Goal: Task Accomplishment & Management: Manage account settings

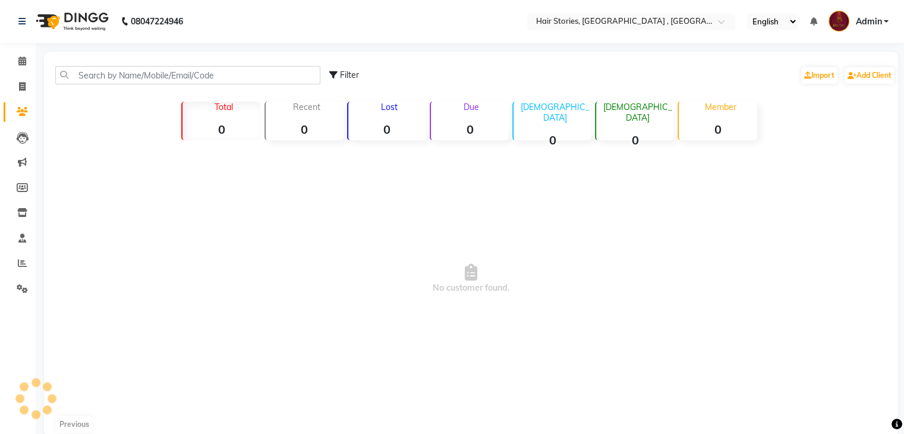
click at [83, 65] on div "Filter Import Add Client" at bounding box center [470, 74] width 849 height 37
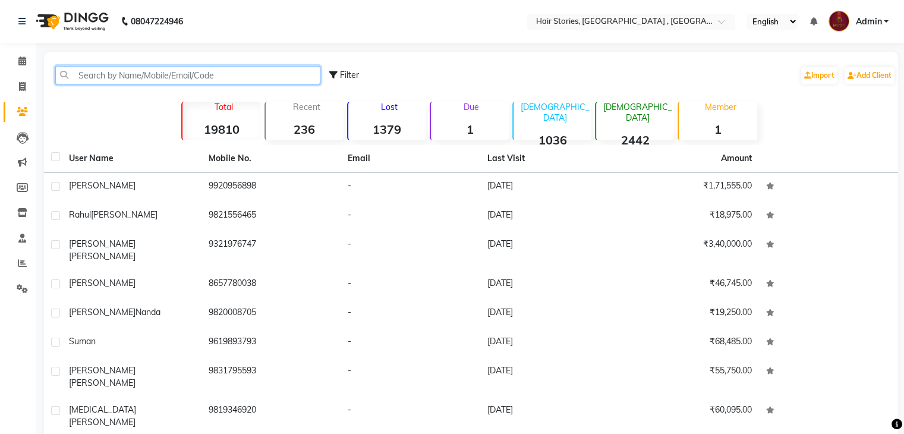
click at [106, 75] on input "text" at bounding box center [187, 75] width 265 height 18
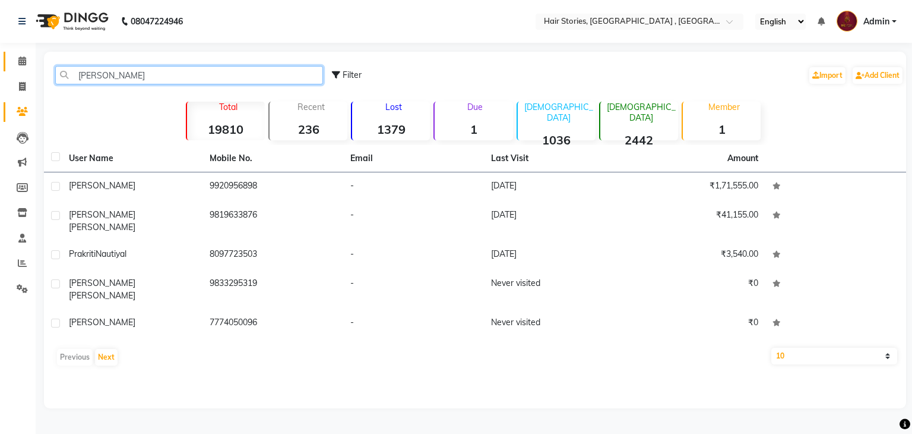
type input "[PERSON_NAME]"
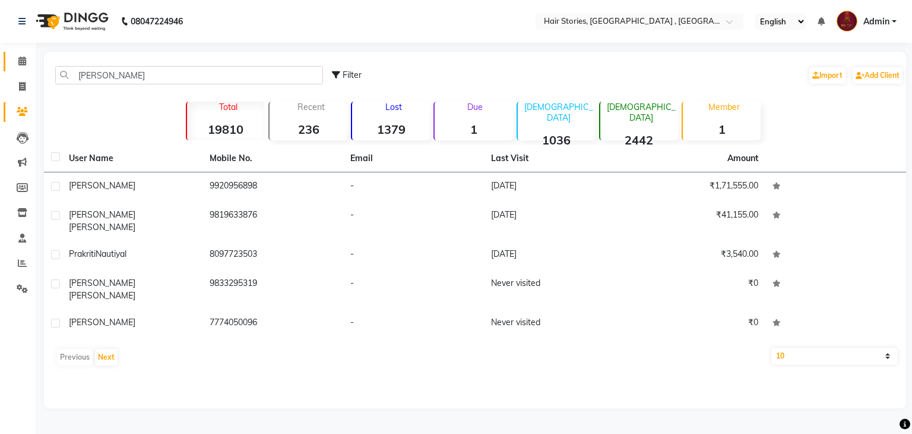
click at [10, 57] on link "Calendar" at bounding box center [18, 62] width 29 height 20
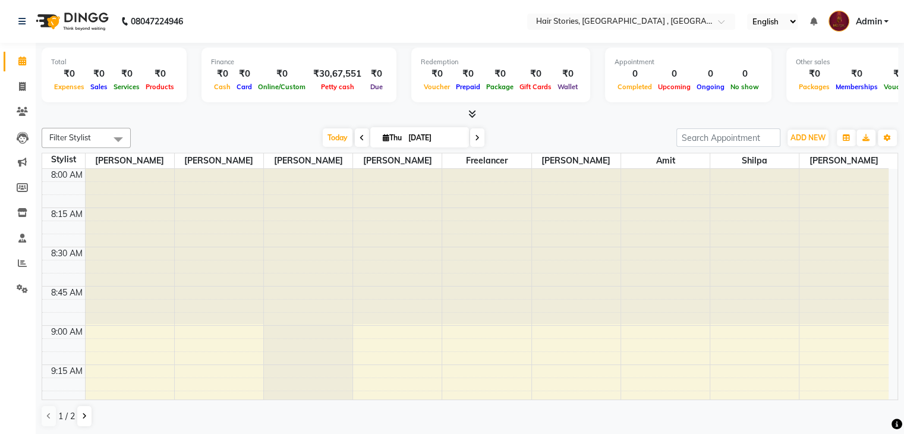
click at [469, 112] on icon at bounding box center [472, 113] width 8 height 9
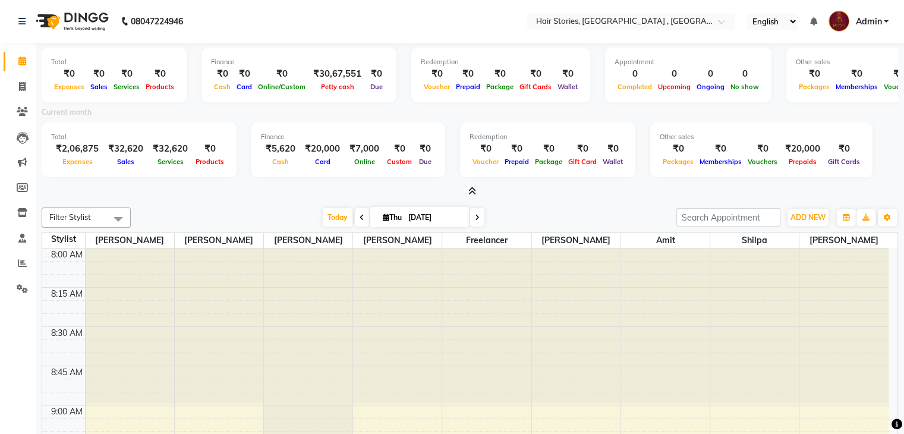
click at [470, 190] on icon at bounding box center [472, 191] width 8 height 9
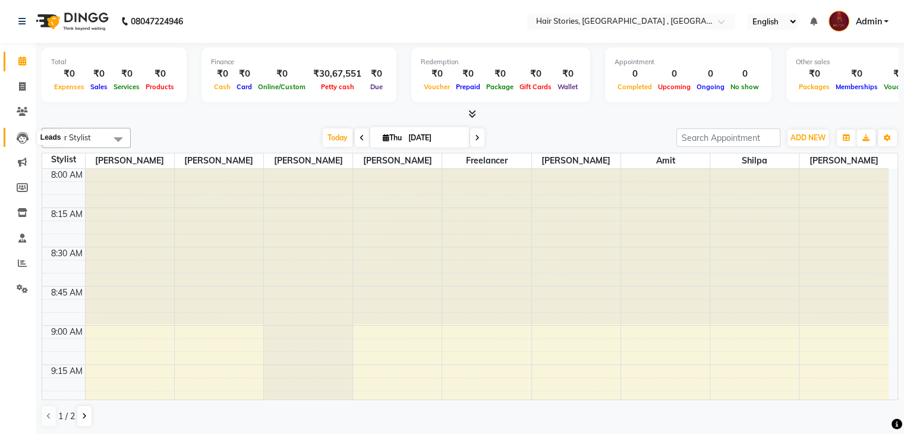
click at [21, 137] on icon at bounding box center [23, 138] width 12 height 12
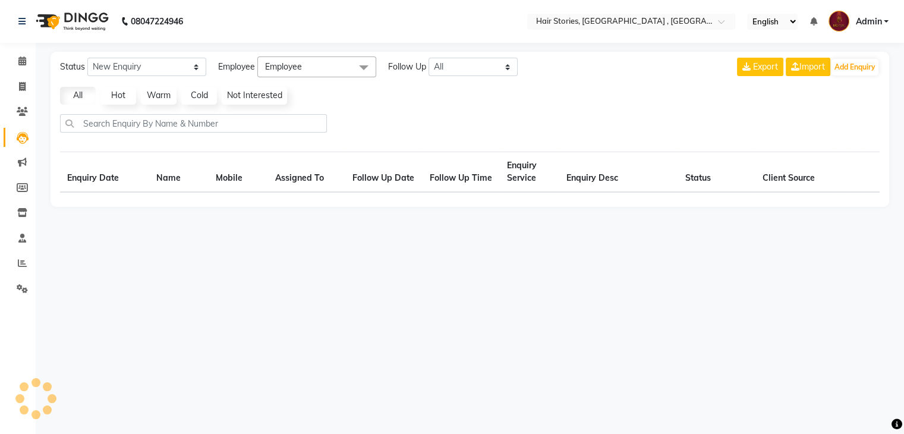
select select "10"
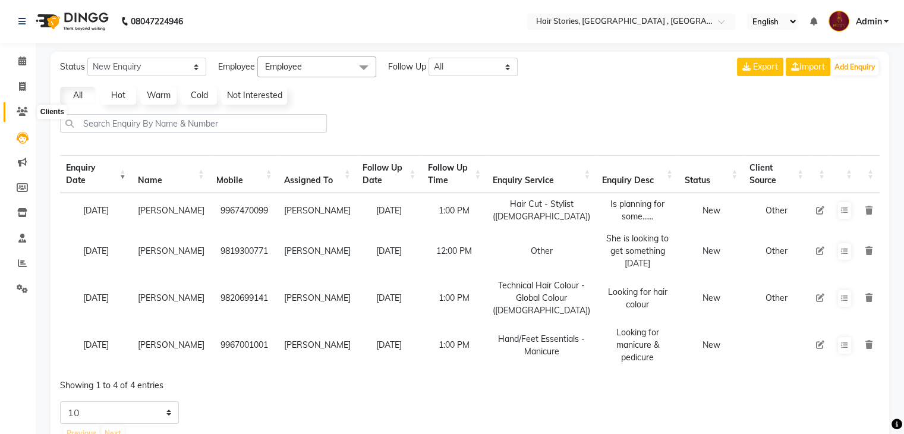
click at [29, 109] on span at bounding box center [22, 112] width 21 height 14
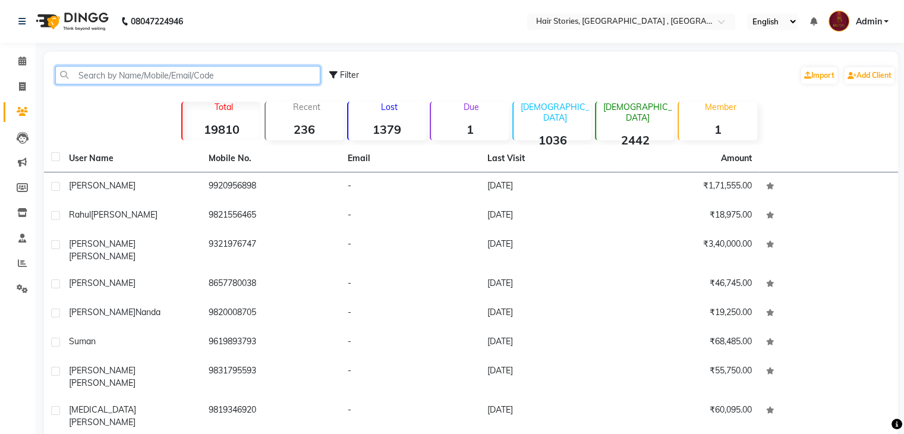
click at [109, 71] on input "text" at bounding box center [187, 75] width 265 height 18
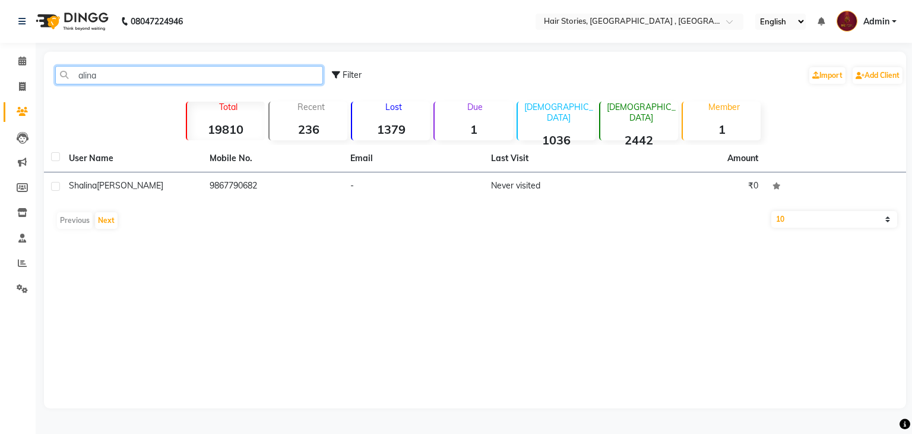
click at [110, 75] on input "alina" at bounding box center [189, 75] width 268 height 18
type input "a"
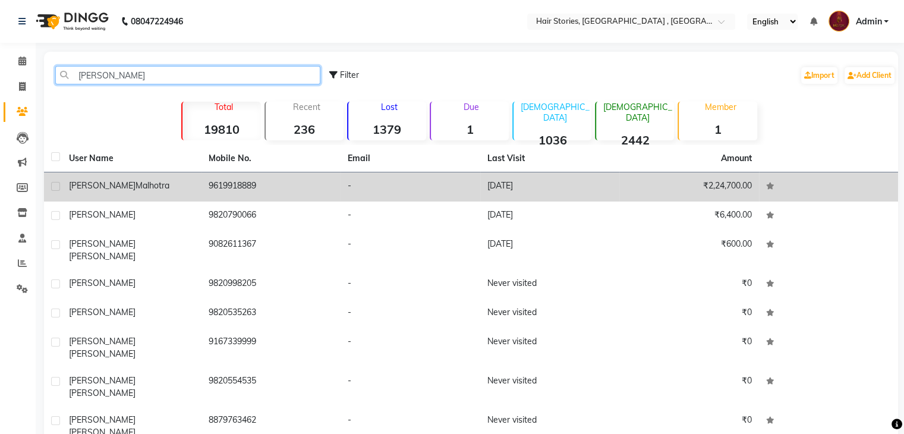
type input "[PERSON_NAME]"
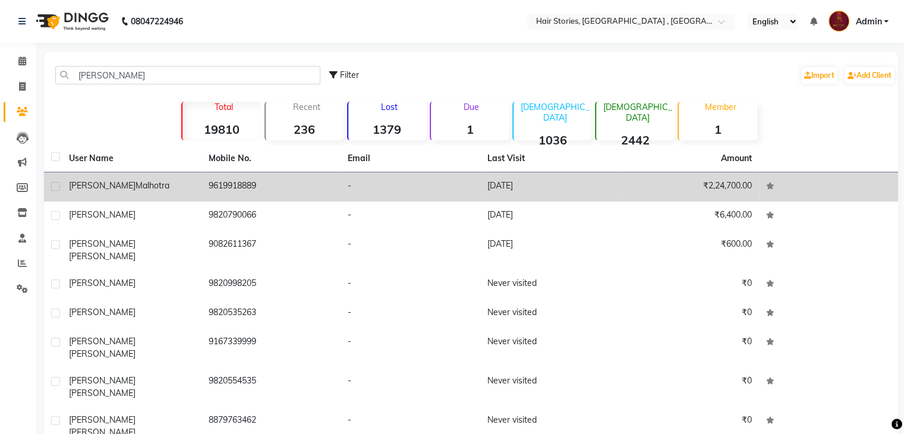
click at [83, 185] on span "[PERSON_NAME]" at bounding box center [102, 185] width 67 height 11
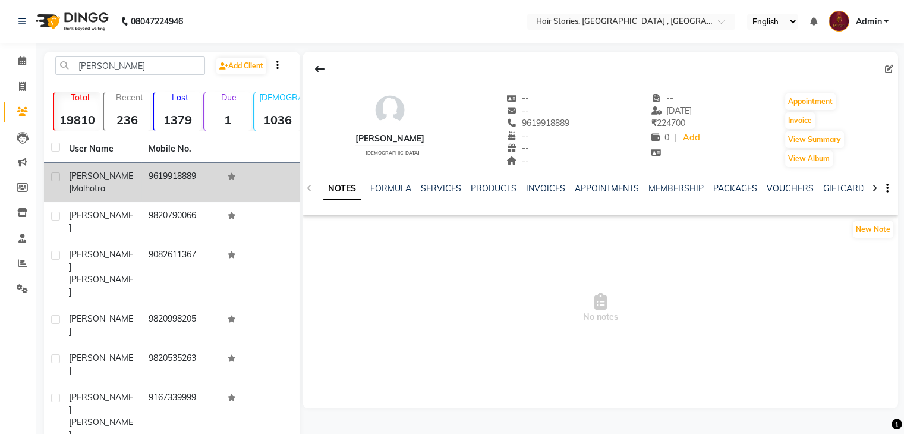
click at [55, 178] on label at bounding box center [55, 176] width 9 height 9
click at [55, 178] on input "checkbox" at bounding box center [55, 177] width 8 height 8
checkbox input "true"
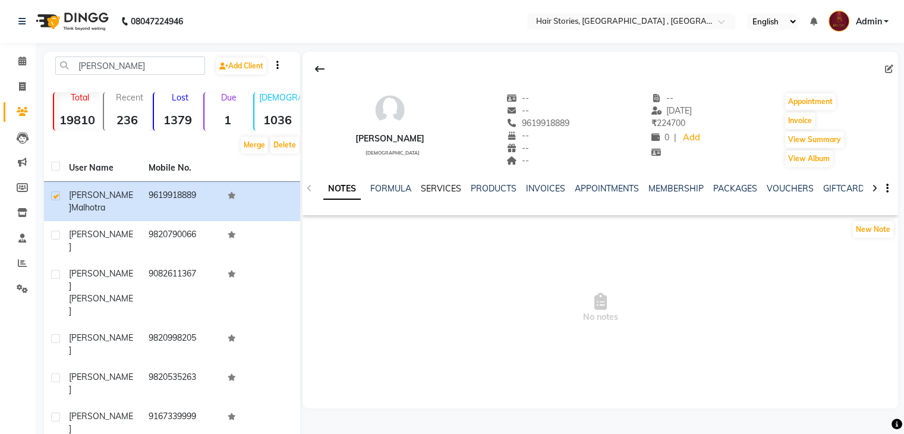
click at [425, 184] on link "SERVICES" at bounding box center [441, 188] width 40 height 11
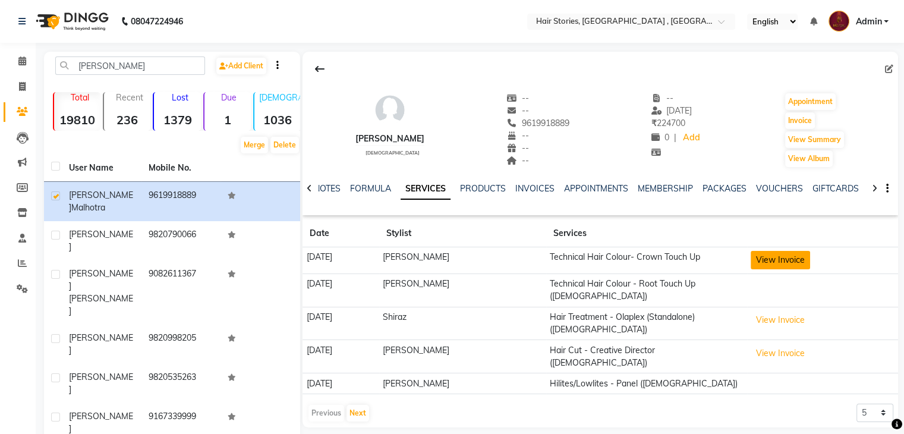
click at [782, 261] on button "View Invoice" at bounding box center [779, 260] width 59 height 18
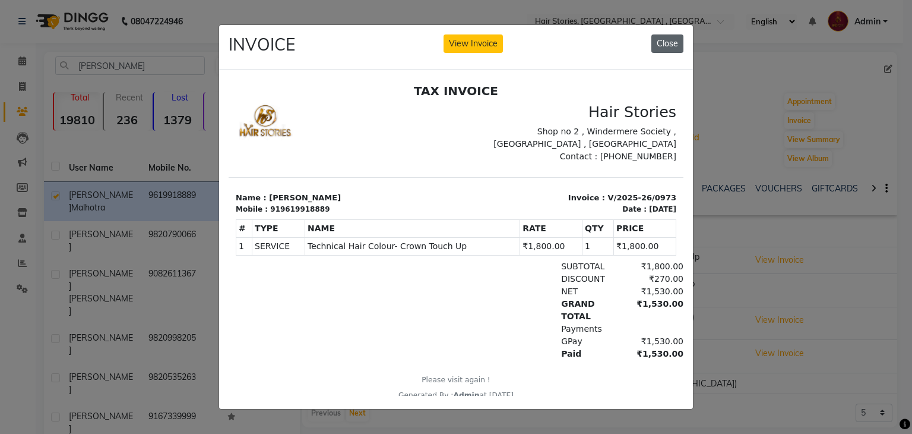
click at [666, 46] on button "Close" at bounding box center [668, 43] width 32 height 18
